Goal: Task Accomplishment & Management: Manage account settings

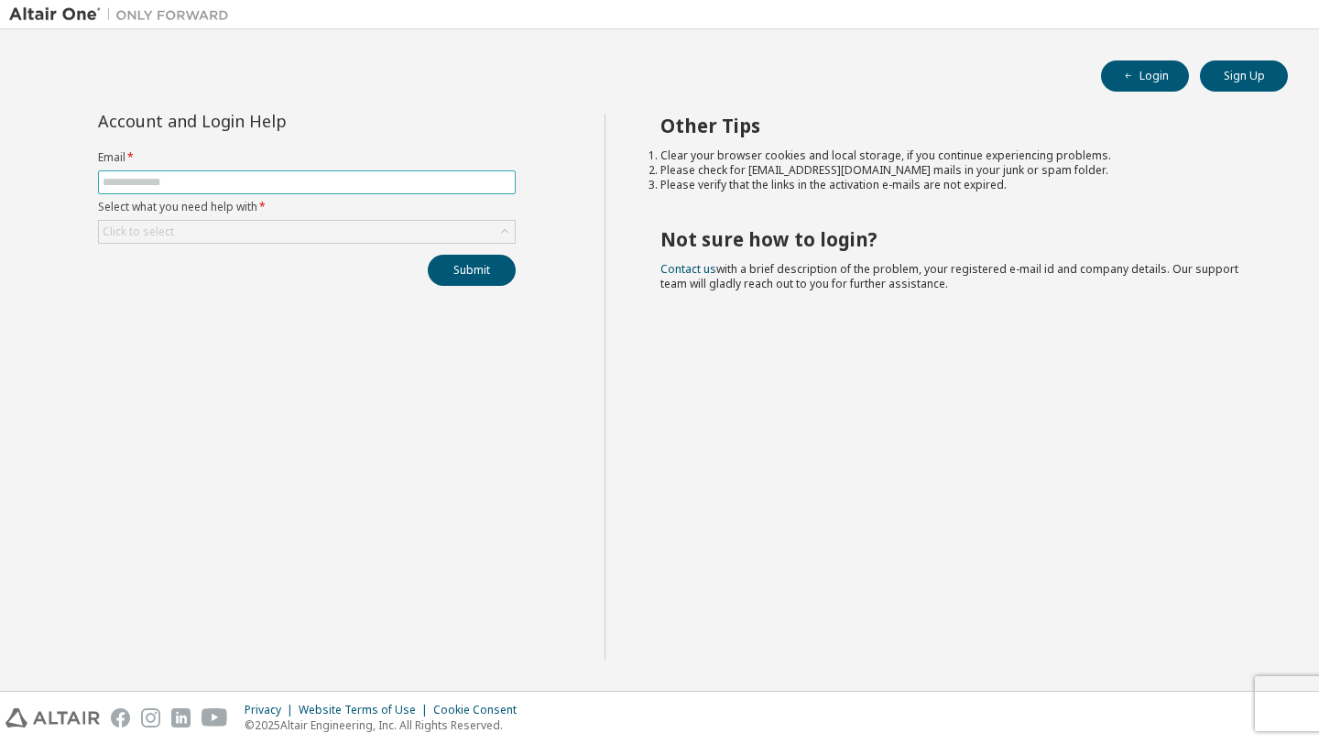
click at [443, 186] on input "text" at bounding box center [307, 182] width 409 height 15
type input "**********"
click at [361, 235] on div "Click to select" at bounding box center [307, 232] width 416 height 22
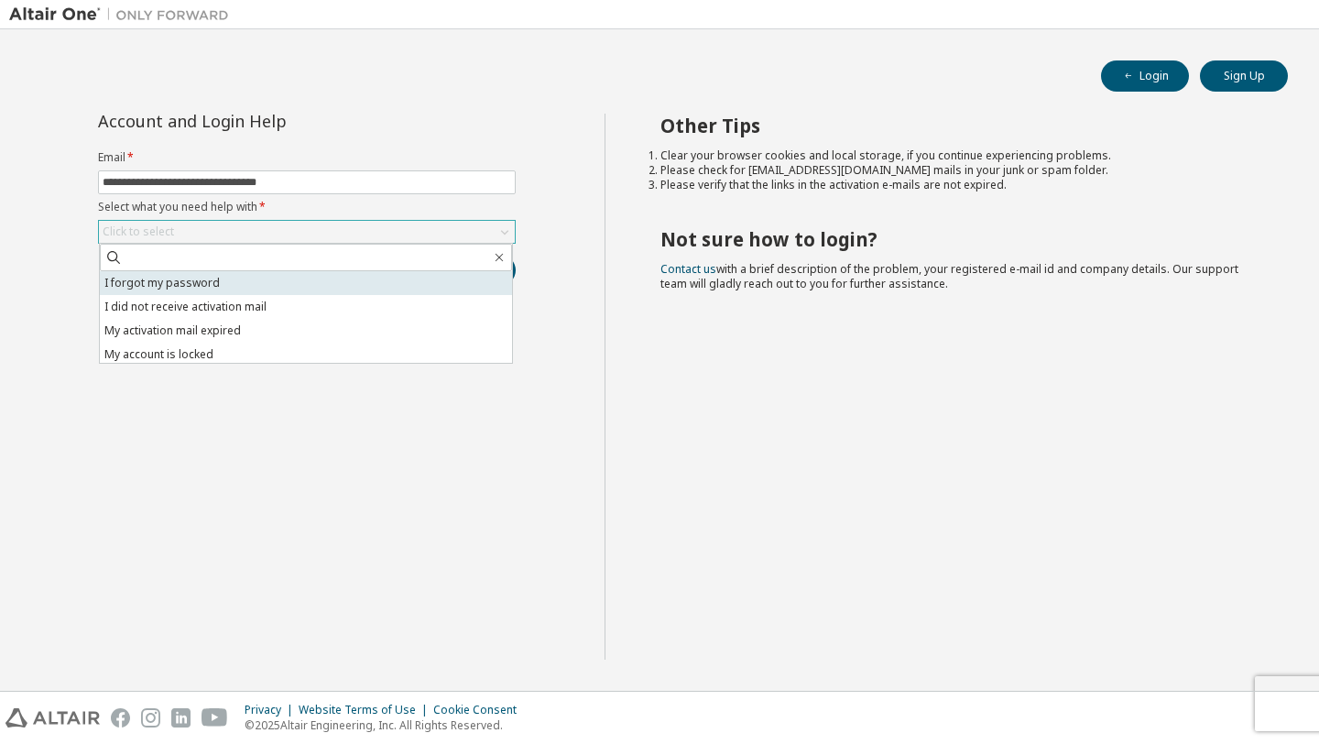
click at [345, 289] on li "I forgot my password" at bounding box center [306, 283] width 412 height 24
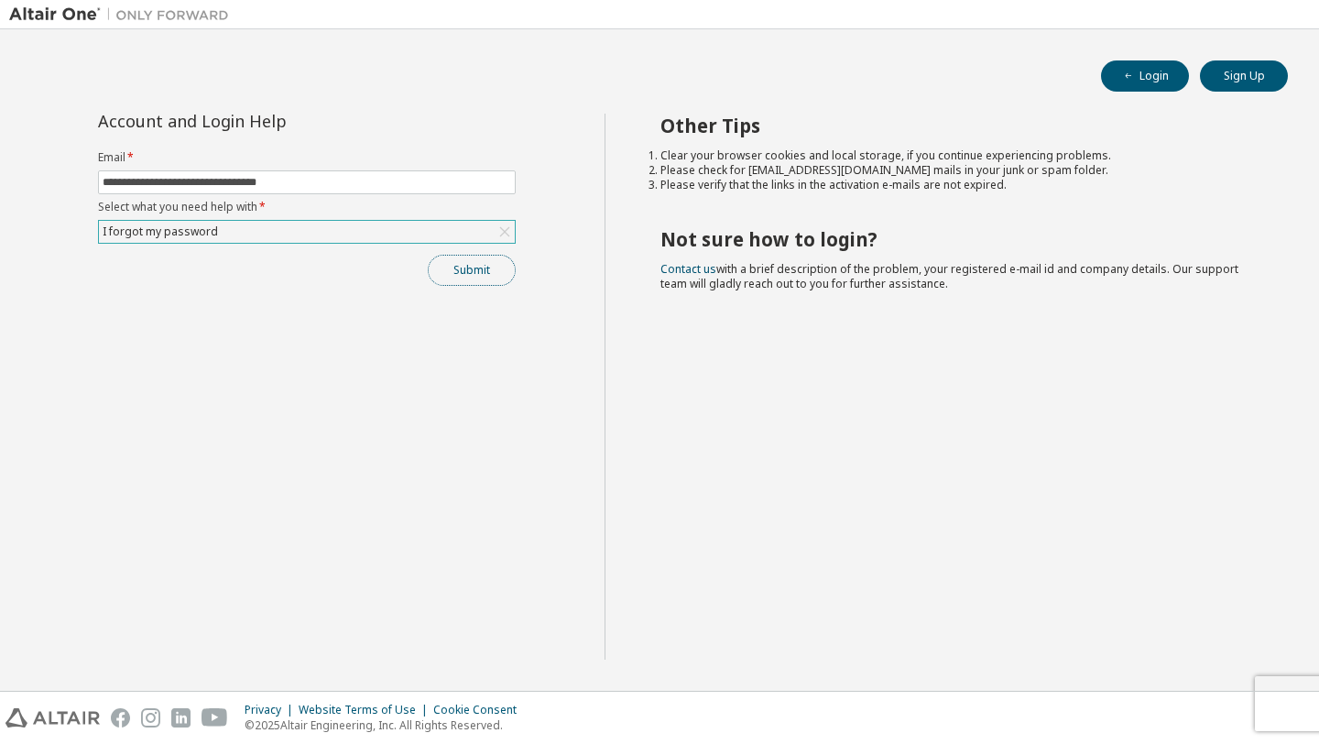
click at [450, 271] on button "Submit" at bounding box center [472, 270] width 88 height 31
click at [491, 280] on button "Submit" at bounding box center [472, 270] width 88 height 31
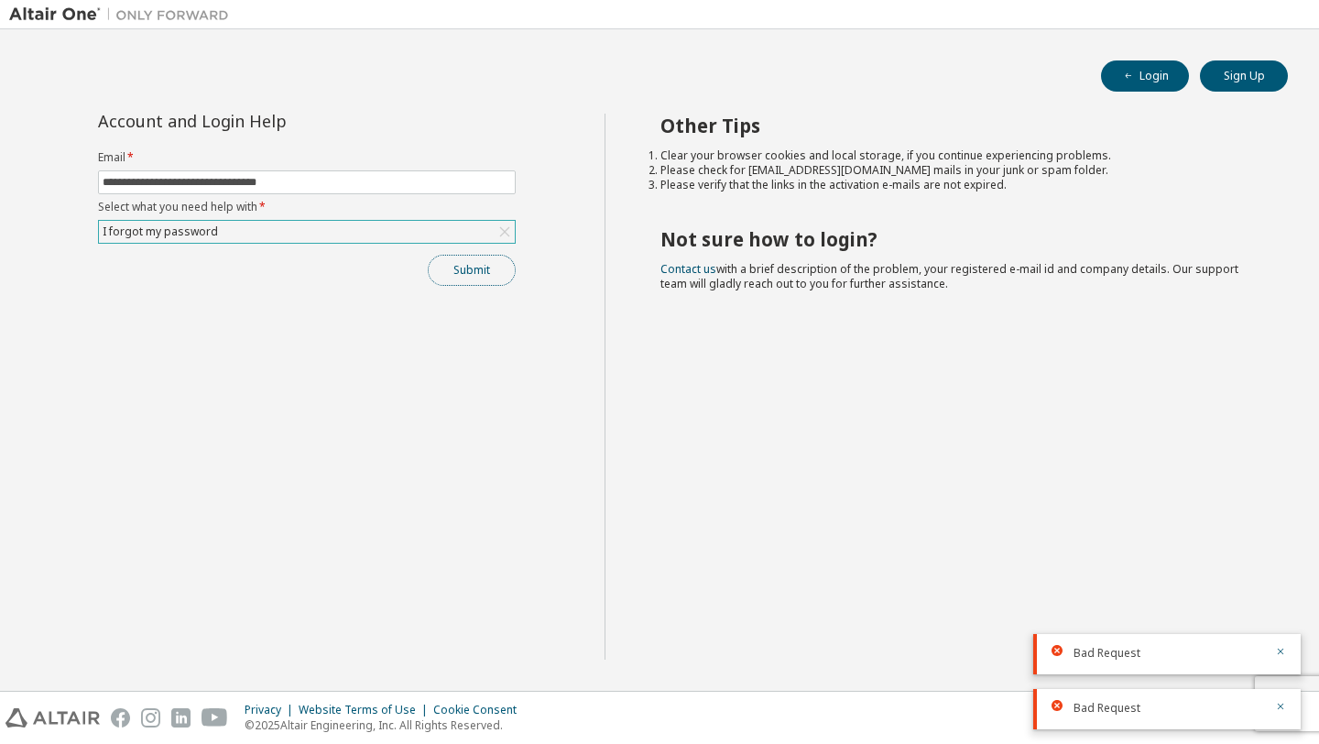
click at [491, 280] on button "Submit" at bounding box center [472, 270] width 88 height 31
click at [491, 280] on div "Submit" at bounding box center [307, 270] width 418 height 31
click at [491, 280] on button "Submit" at bounding box center [472, 270] width 88 height 31
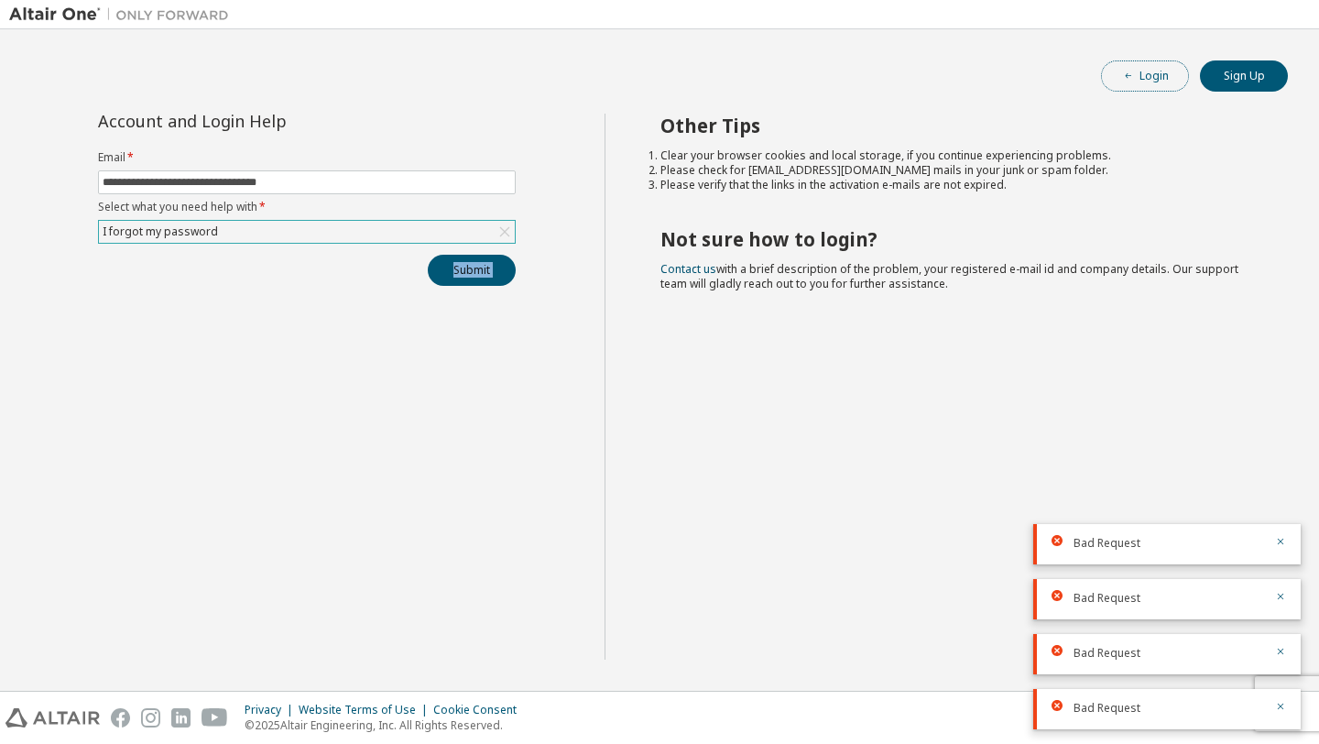
click at [1116, 79] on button "Login" at bounding box center [1145, 75] width 88 height 31
